Goal: Use online tool/utility

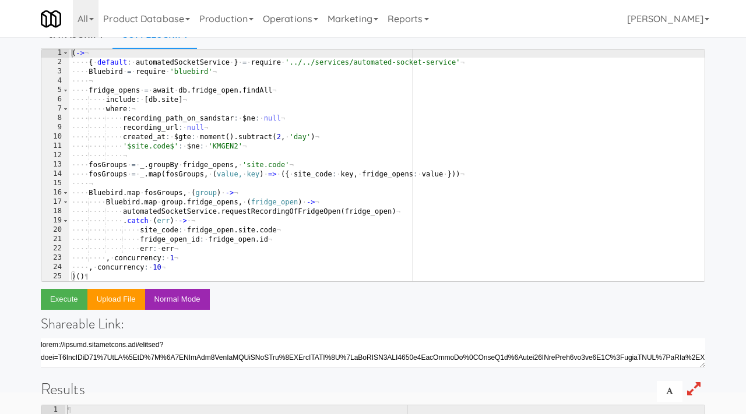
scroll to position [56, 0]
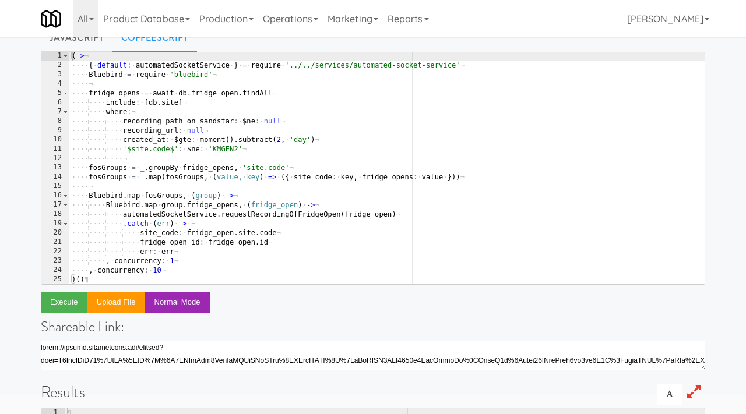
click at [303, 184] on div "( -> ¬ ···· { · default : · automatedSocketService · } · = · require · '../../s…" at bounding box center [386, 176] width 635 height 251
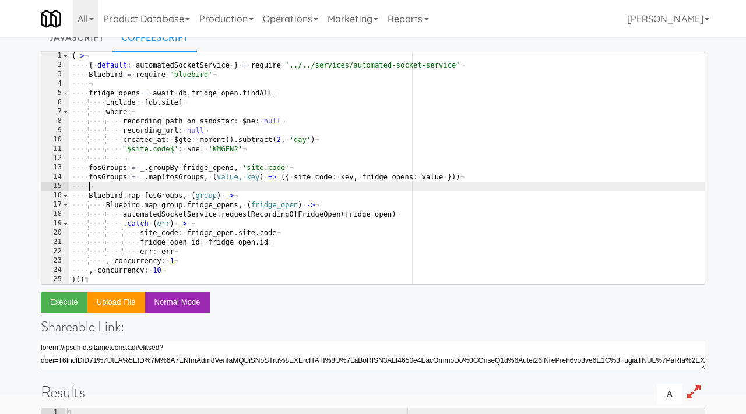
type textarea ", concurrency: 10 )()"
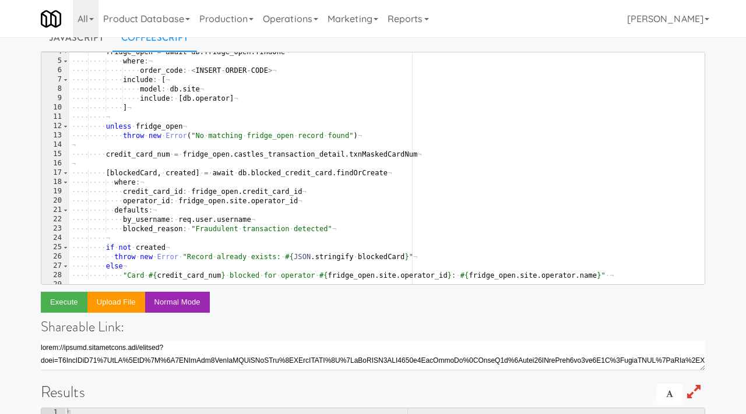
scroll to position [0, 0]
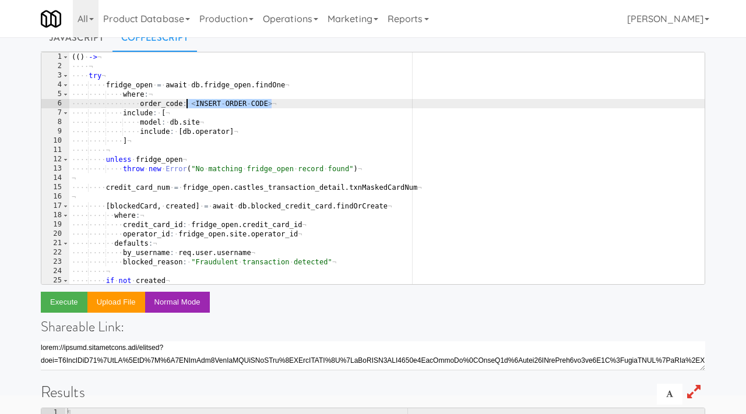
drag, startPoint x: 275, startPoint y: 105, endPoint x: 187, endPoint y: 103, distance: 87.5
click at [187, 103] on div "( ( ) · -> ¬ ···· ¬ ···· try ¬ ···· ···· fridge_open · = · await · db . fridge_…" at bounding box center [386, 177] width 635 height 251
paste textarea "705849"
click at [190, 103] on div "( ( ) · -> ¬ ···· ¬ ···· try ¬ ···· ···· fridge_open · = · await · db . fridge_…" at bounding box center [386, 177] width 635 height 251
drag, startPoint x: 190, startPoint y: 103, endPoint x: 277, endPoint y: 105, distance: 86.9
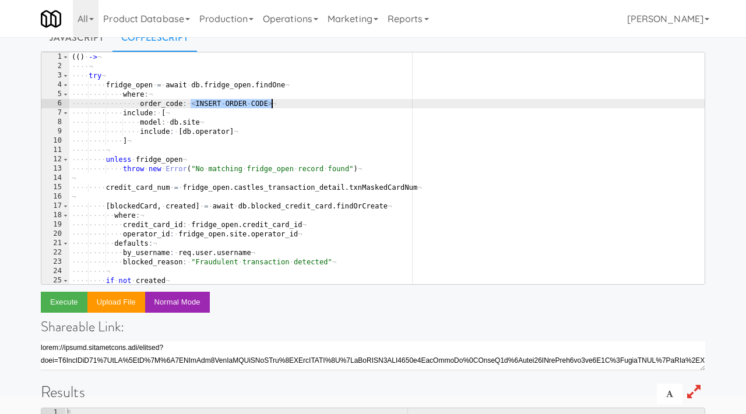
click at [277, 105] on div "( ( ) · -> ¬ ···· ¬ ···· try ¬ ···· ···· fridge_open · = · await · db . fridge_…" at bounding box center [386, 177] width 635 height 251
paste textarea "705849"
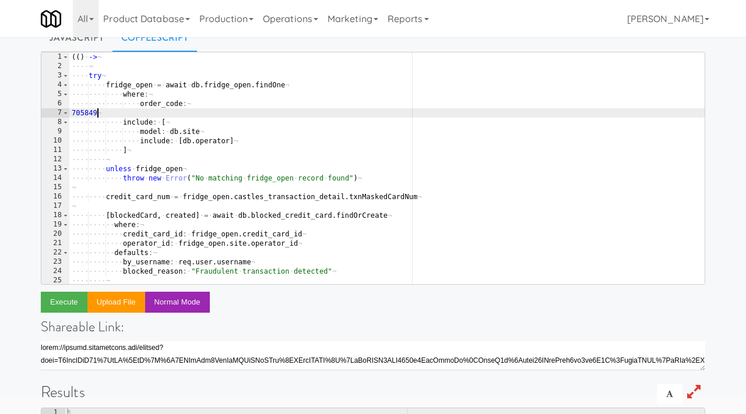
click at [72, 112] on div "( ( ) · -> ¬ ···· ¬ ···· try ¬ ···· ···· fridge_open · = · await · db . fridge_…" at bounding box center [386, 177] width 635 height 251
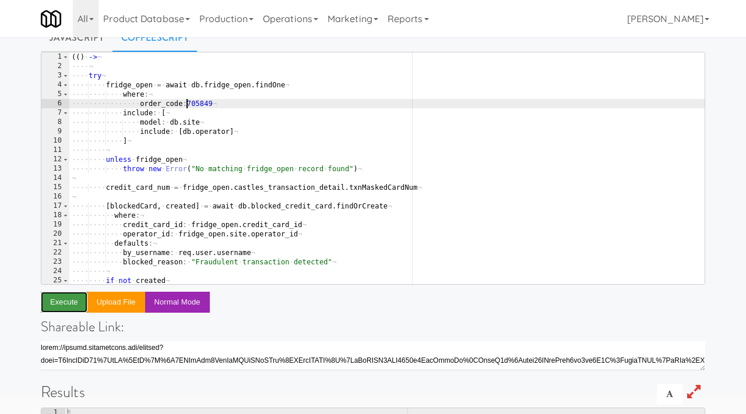
click at [60, 304] on button "Execute" at bounding box center [64, 302] width 47 height 21
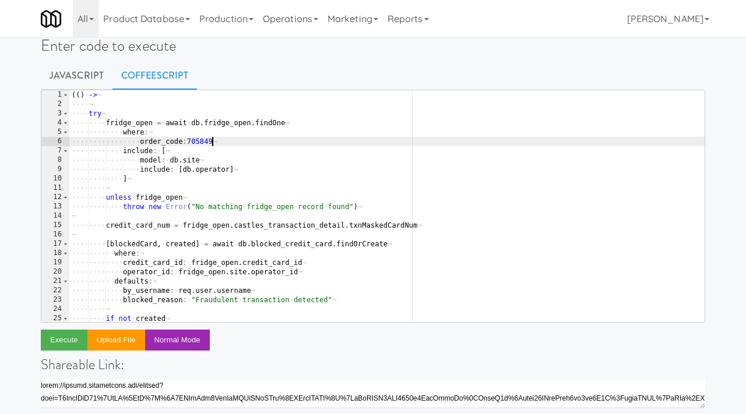
click at [213, 138] on div "( ( ) · -> ¬ ···· ¬ ···· try ¬ ···· ···· fridge_open · = · await · db . fridge_…" at bounding box center [386, 215] width 635 height 251
paste textarea "658621"
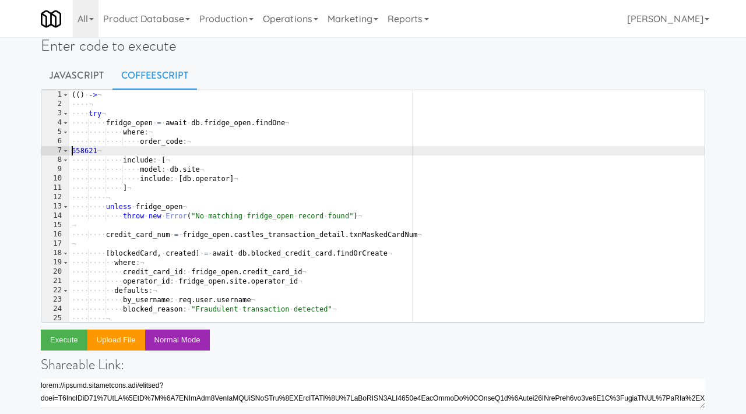
type textarea "order_code:658621"
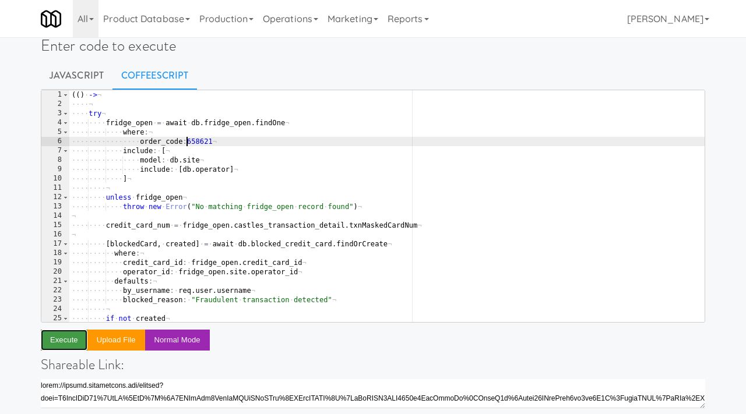
click at [60, 343] on button "Execute" at bounding box center [64, 340] width 47 height 21
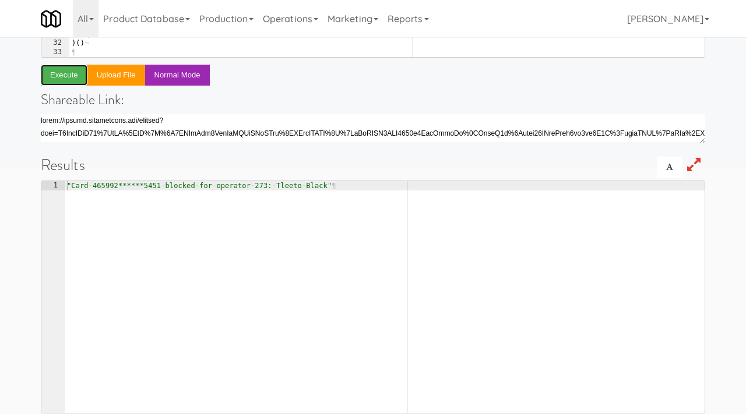
scroll to position [300, 0]
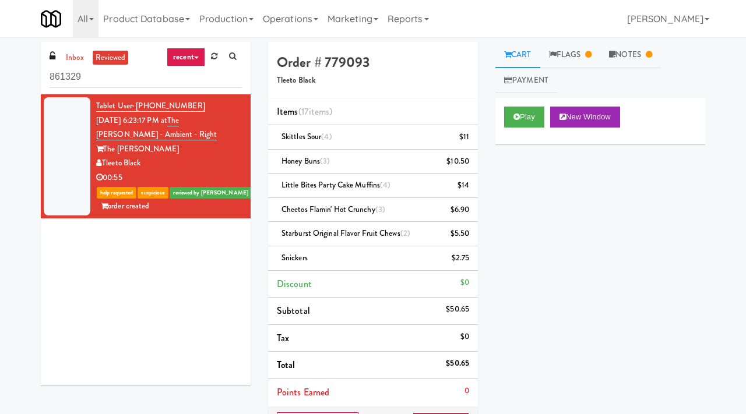
drag, startPoint x: 201, startPoint y: 104, endPoint x: 138, endPoint y: 111, distance: 64.0
click at [138, 111] on div "Tablet User · (312) 261-0945 Aug 7, 2025 6:23:17 PM at The Duncan - Ambient - R…" at bounding box center [169, 156] width 146 height 115
copy span "(312) 261-0945"
click at [519, 117] on icon at bounding box center [517, 117] width 6 height 8
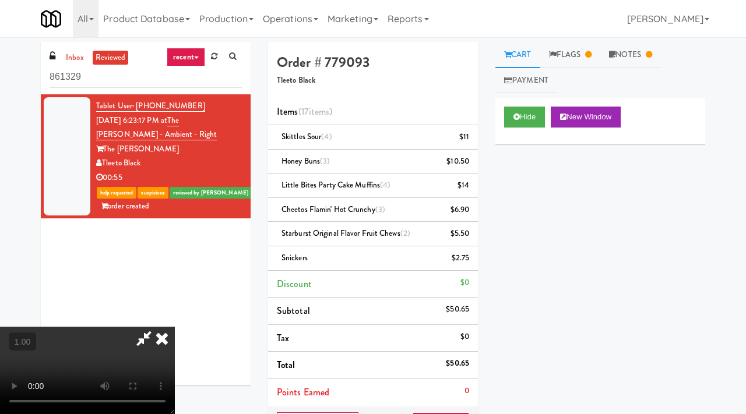
click at [175, 327] on video at bounding box center [87, 370] width 175 height 87
click at [157, 327] on icon at bounding box center [144, 338] width 27 height 23
click at [175, 327] on icon at bounding box center [162, 338] width 26 height 23
